Goal: Task Accomplishment & Management: Use online tool/utility

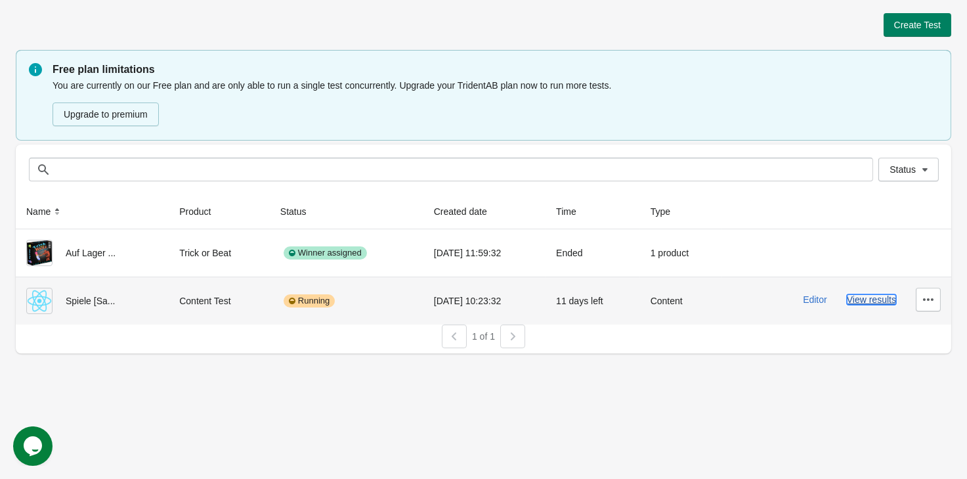
click at [858, 303] on button "View results" at bounding box center [871, 299] width 49 height 11
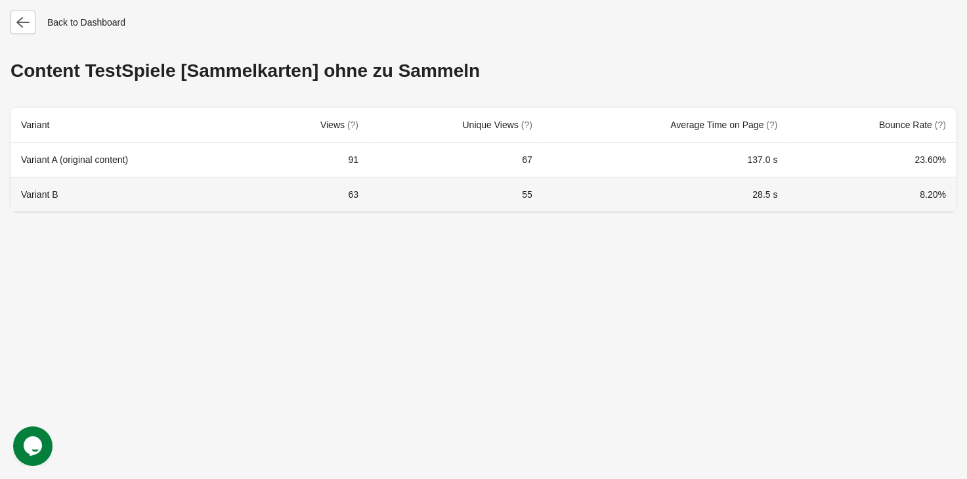
click at [496, 181] on td "55" at bounding box center [456, 194] width 174 height 35
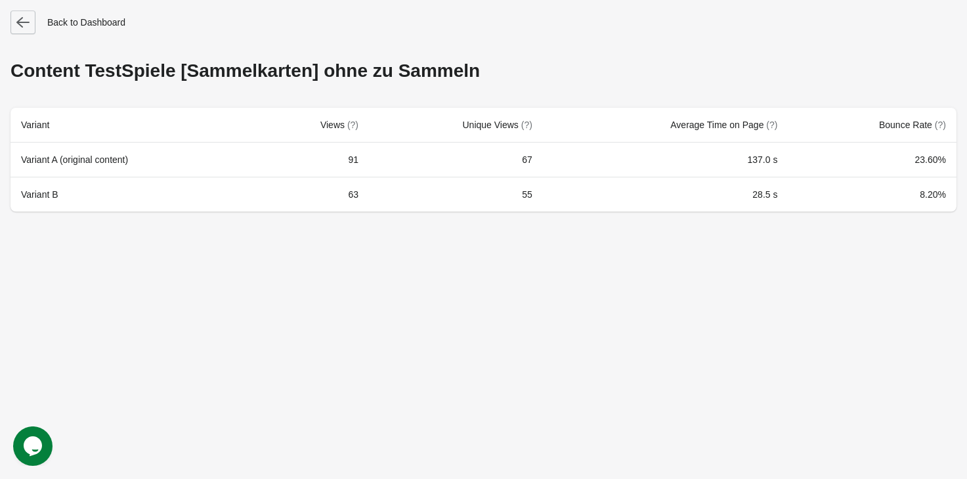
click at [14, 20] on button "button" at bounding box center [23, 23] width 25 height 24
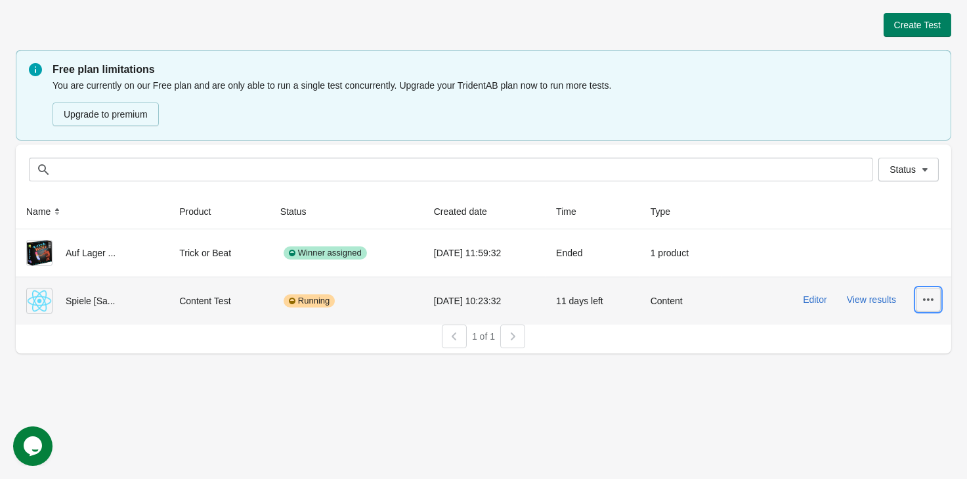
click at [933, 301] on icon "button" at bounding box center [928, 299] width 13 height 13
click at [916, 395] on button "Finish" at bounding box center [917, 387] width 37 height 27
click at [928, 301] on icon "button" at bounding box center [928, 299] width 13 height 13
click at [857, 300] on button "View results" at bounding box center [871, 299] width 49 height 11
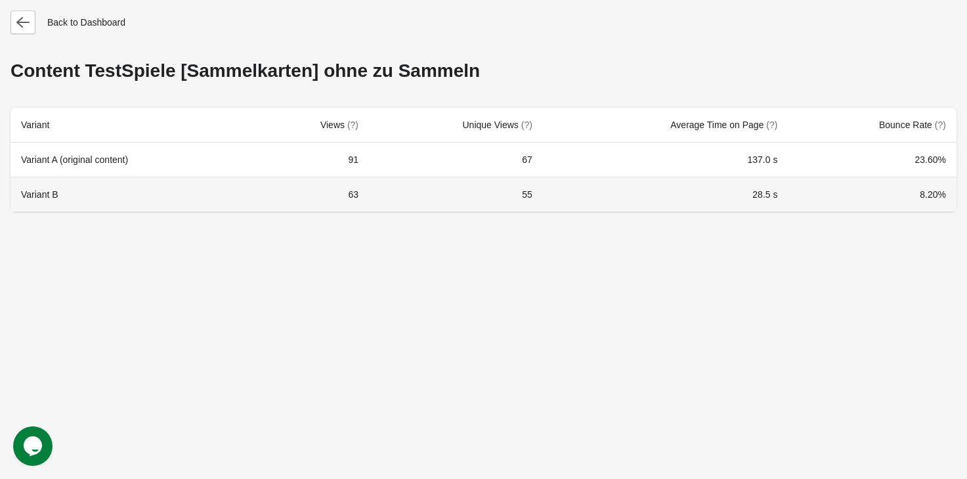
click at [427, 181] on td "55" at bounding box center [456, 194] width 174 height 35
click at [400, 192] on td "55" at bounding box center [456, 194] width 174 height 35
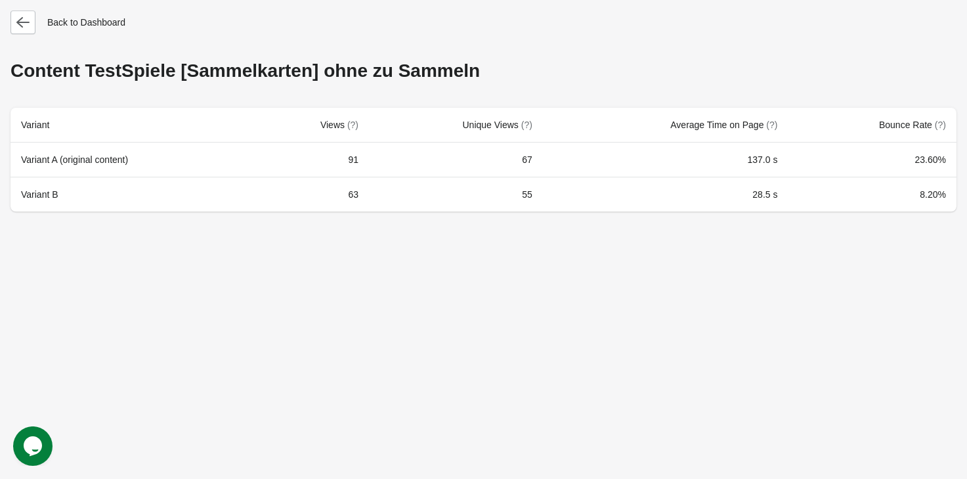
click at [398, 192] on td "55" at bounding box center [456, 194] width 174 height 35
click at [28, 20] on icon "button" at bounding box center [22, 22] width 13 height 13
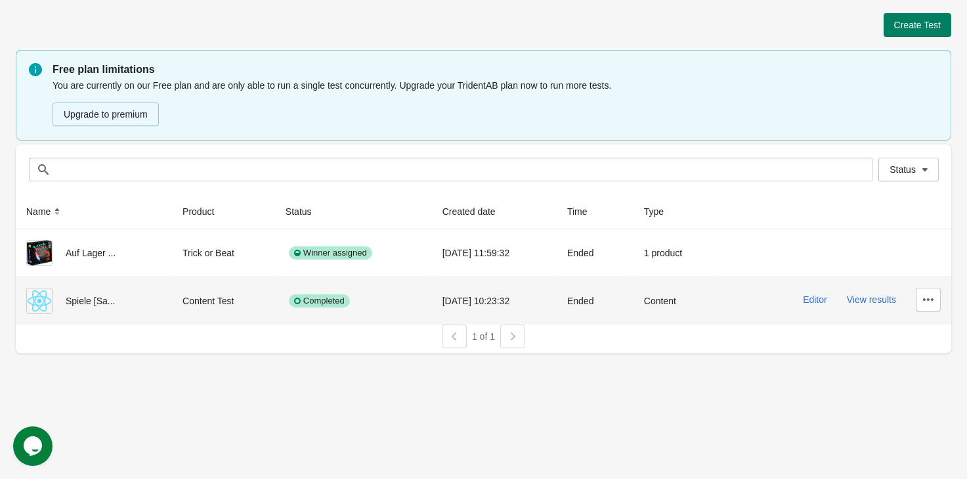
click at [316, 291] on div "Completed" at bounding box center [354, 301] width 136 height 26
